Goal: Transaction & Acquisition: Purchase product/service

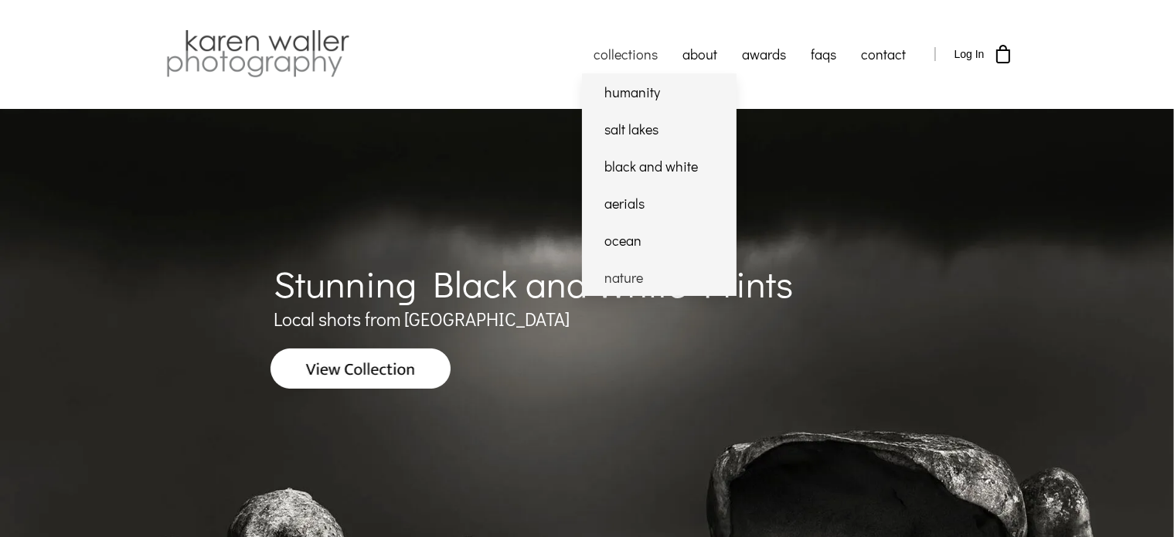
click at [626, 275] on link "nature" at bounding box center [659, 277] width 155 height 37
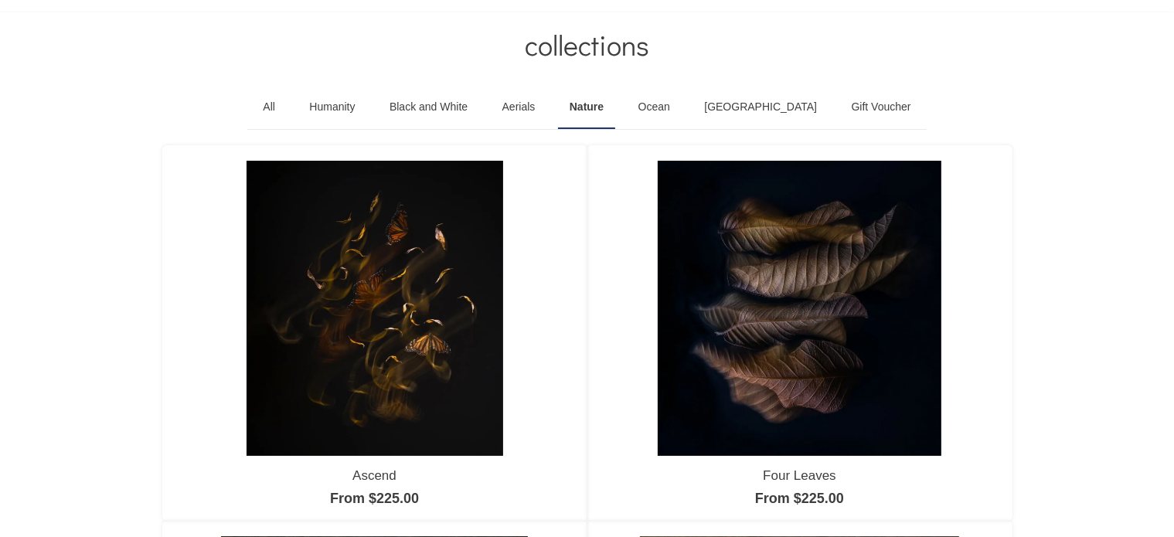
scroll to position [155, 0]
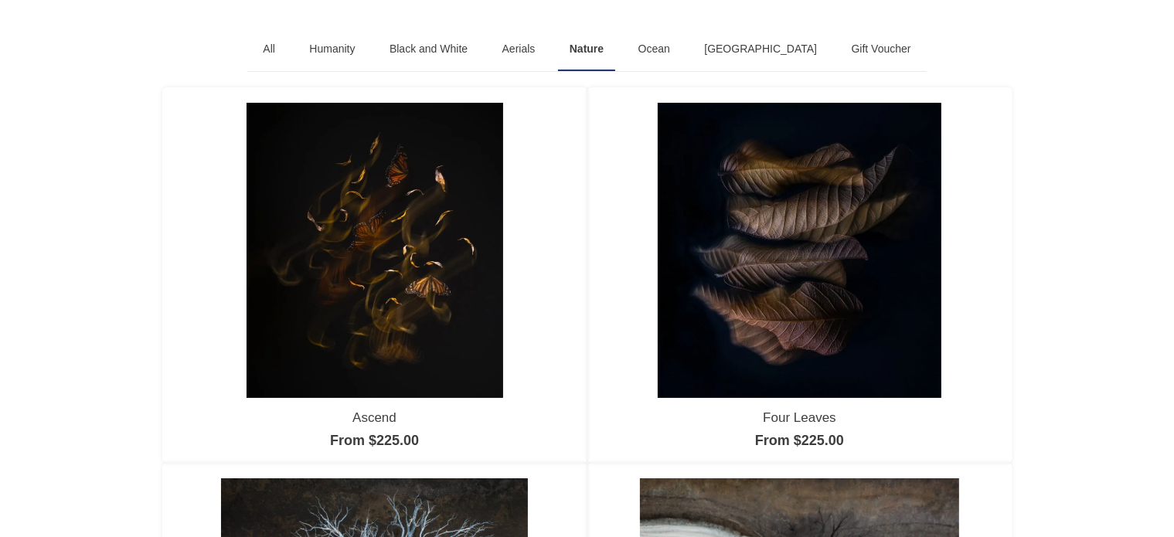
click at [816, 227] on img at bounding box center [799, 250] width 284 height 295
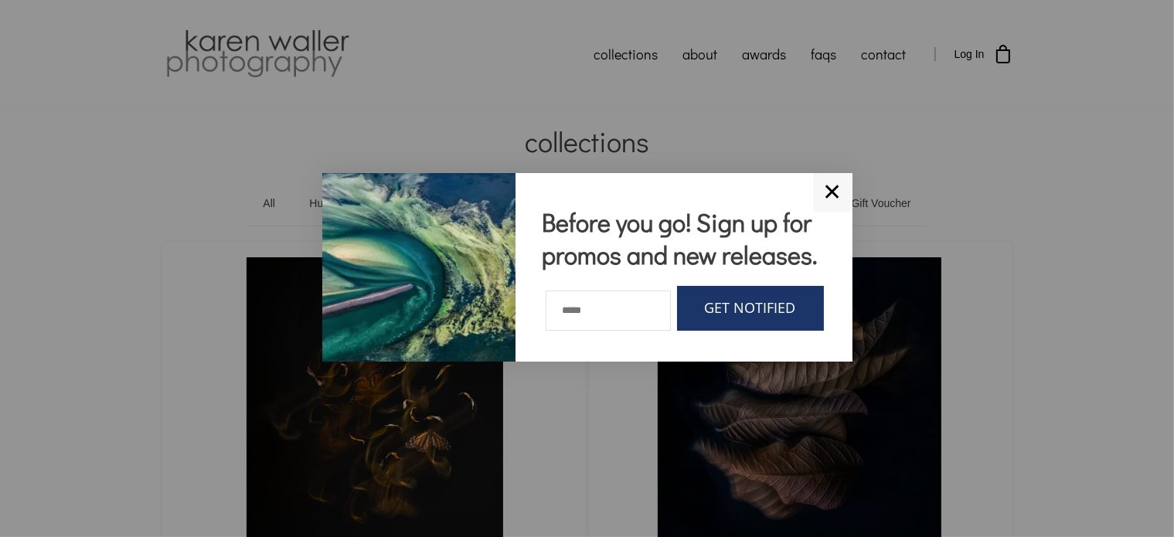
click at [834, 189] on link "✕" at bounding box center [832, 192] width 39 height 39
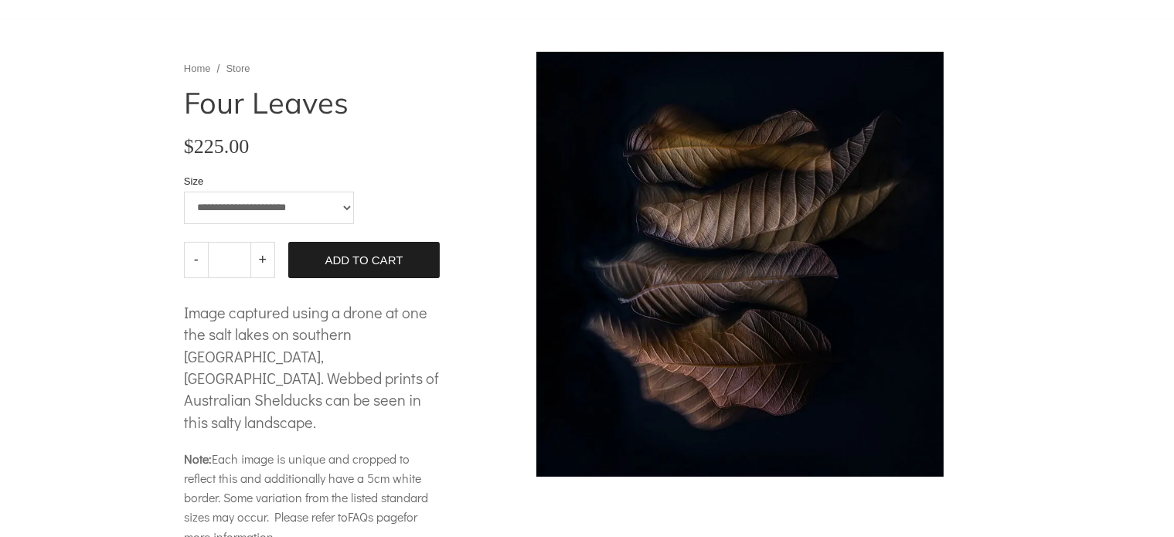
scroll to position [77, 0]
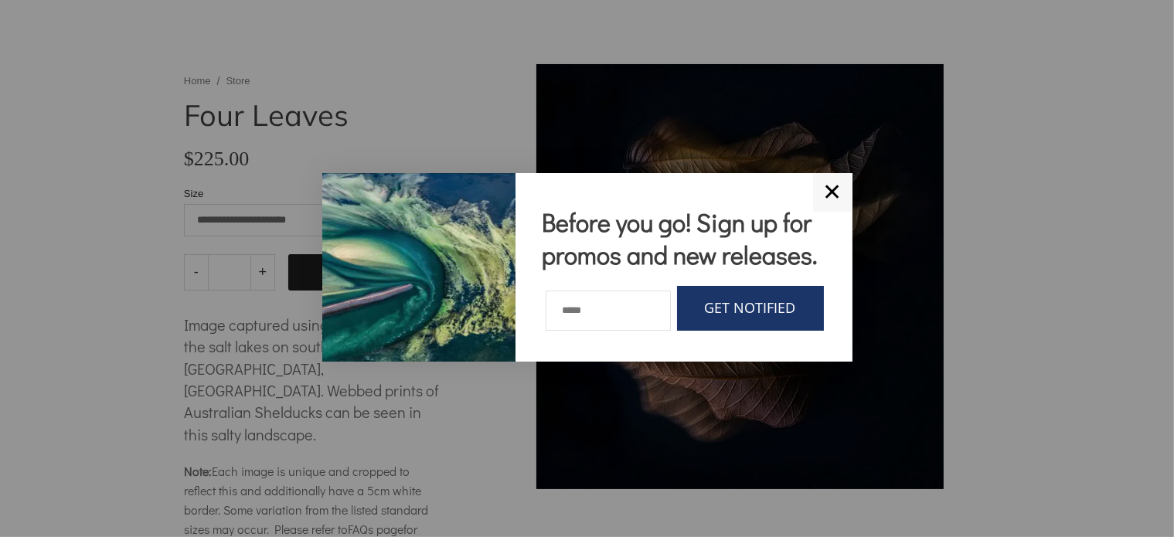
click at [818, 182] on link "✕" at bounding box center [832, 192] width 39 height 39
